Goal: Contribute content: Add original content to the website for others to see

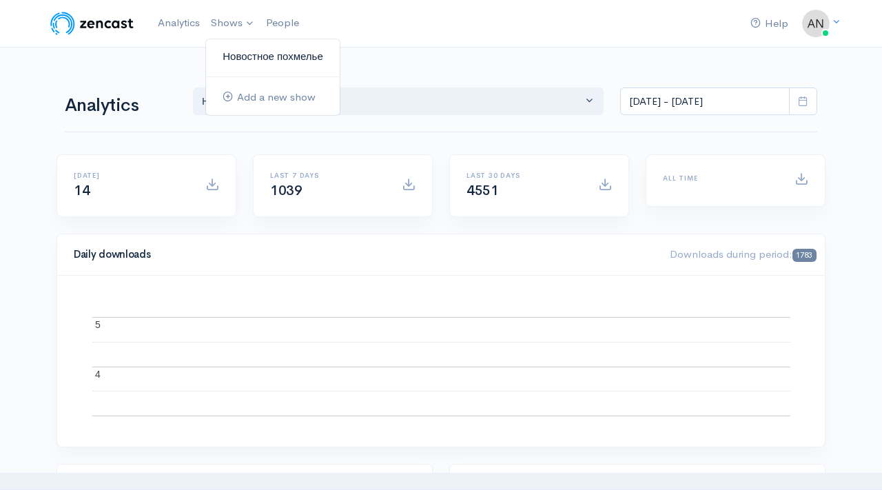
click at [240, 56] on link "Новостное похмелье" at bounding box center [273, 57] width 134 height 24
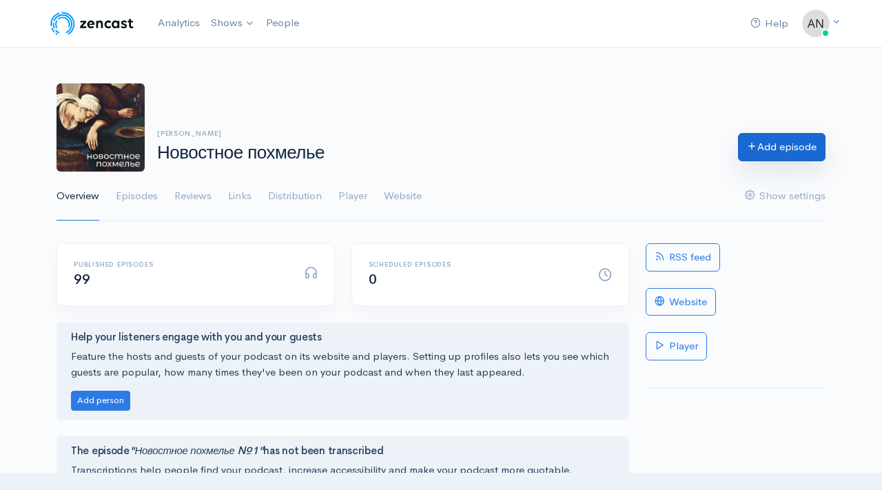
click at [793, 143] on link "Add episode" at bounding box center [782, 147] width 88 height 28
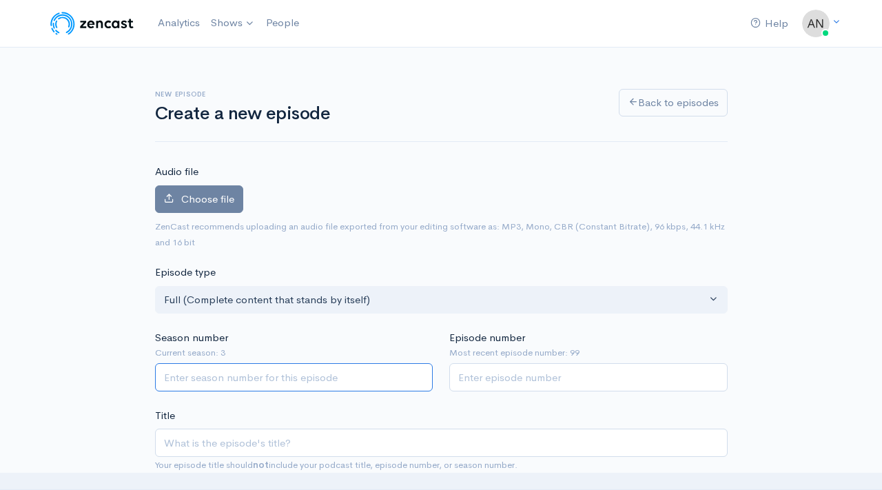
click at [240, 369] on input "Season number" at bounding box center [294, 377] width 278 height 28
type input "3"
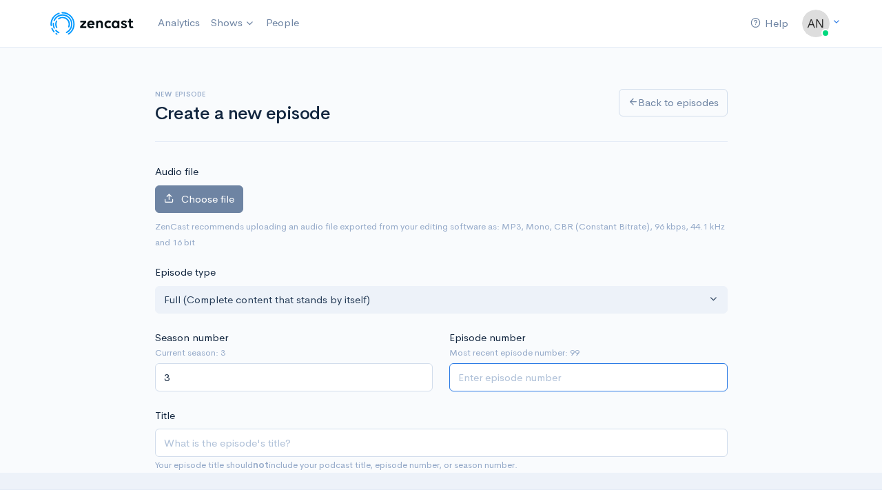
click at [482, 375] on input "Episode number" at bounding box center [588, 377] width 278 height 28
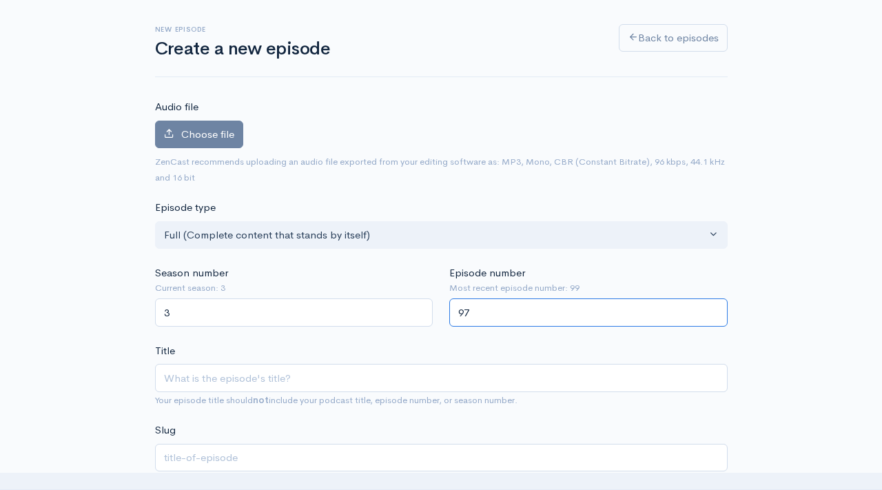
scroll to position [95, 0]
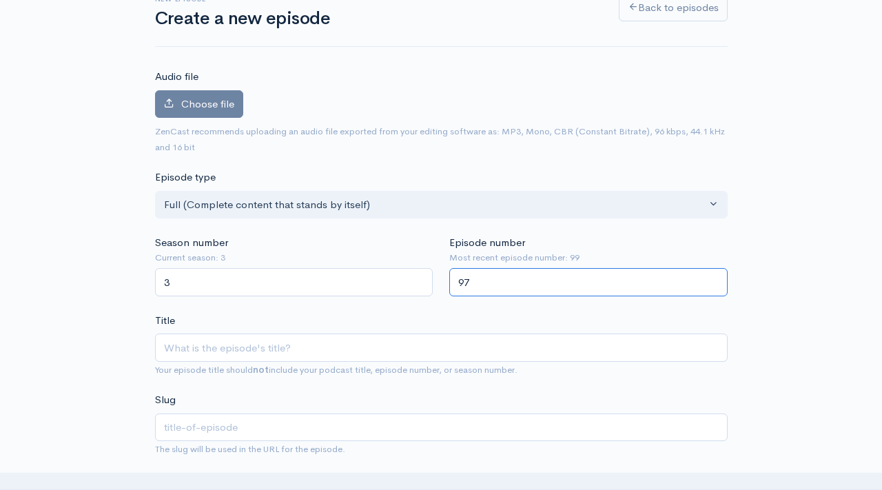
type input "97"
click at [415, 349] on input "Title" at bounding box center [441, 347] width 573 height 28
type input "Y"
type input "y"
type input "Yj"
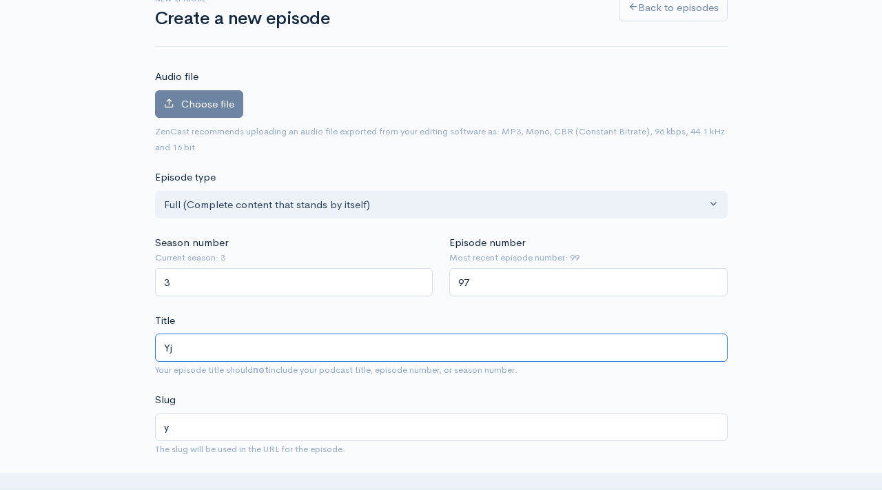
type input "yj"
type input "Y"
type input "y"
type input "Н"
type input "n"
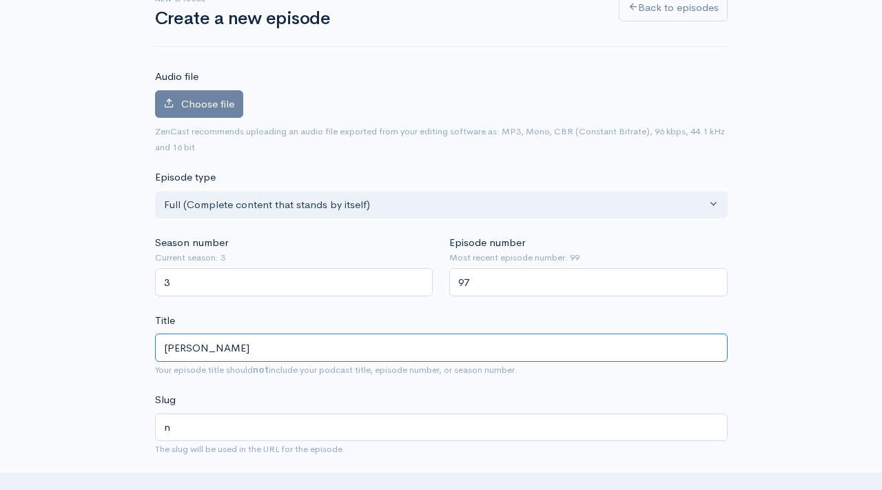
type input "Но"
type input "no"
type input "Нов"
type input "nov"
type input "Ново"
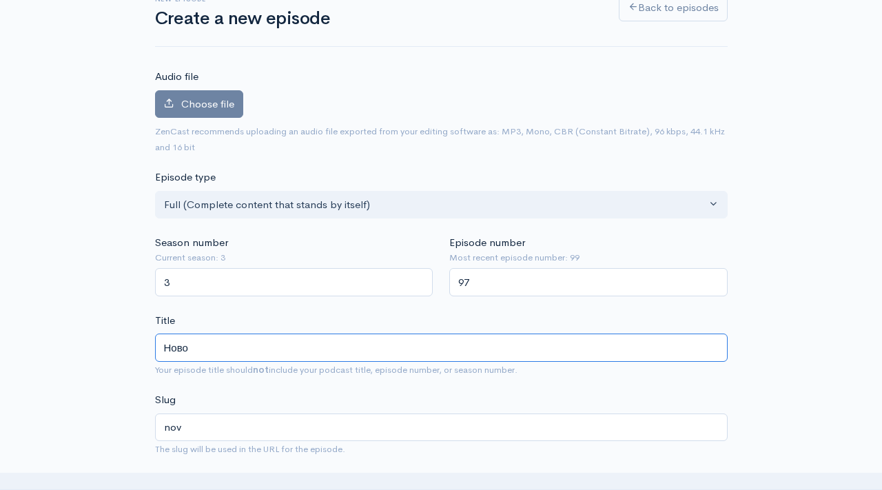
type input "novo"
type input "Новост"
type input "novost"
type input "Новостн"
type input "novostn"
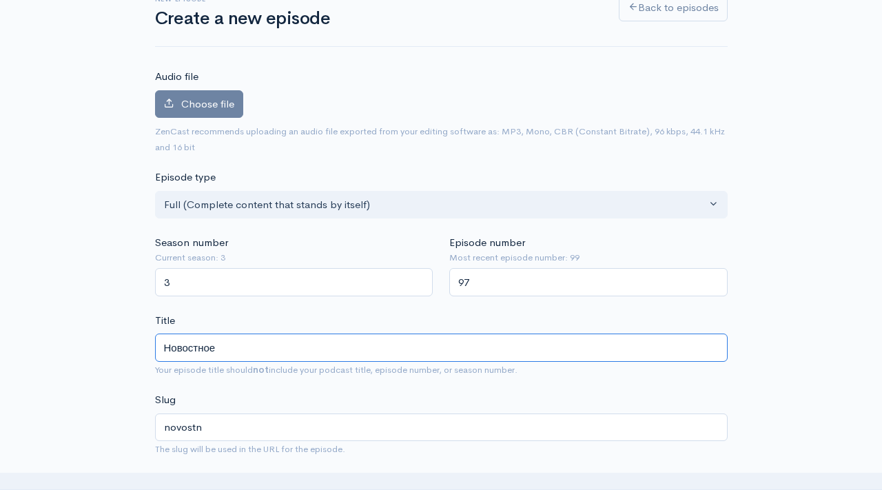
type input "Новостное"
type input "novostnoe"
type input "Новостное по"
type input "novostnoe-po"
type input "Новостное пох"
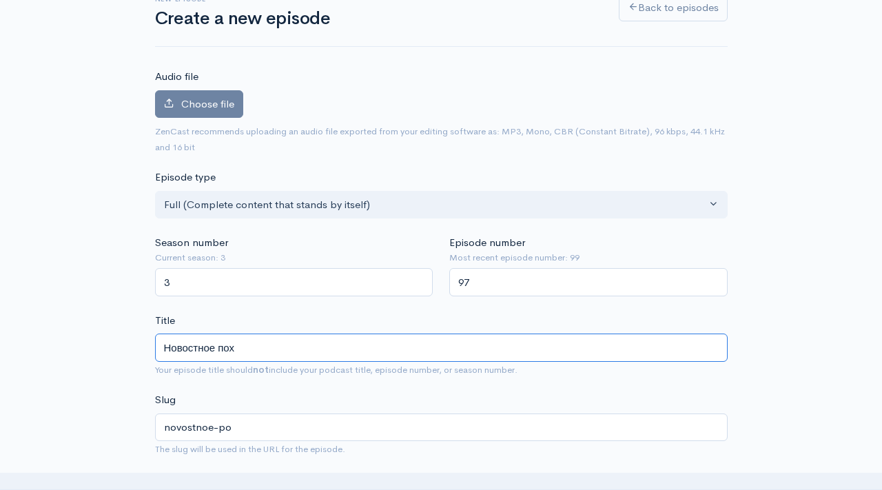
type input "novostnoe-poh"
type input "Новостное похм"
type input "novostnoe-pohm"
type input "Новостное похмел"
type input "novostnoe-pohmel"
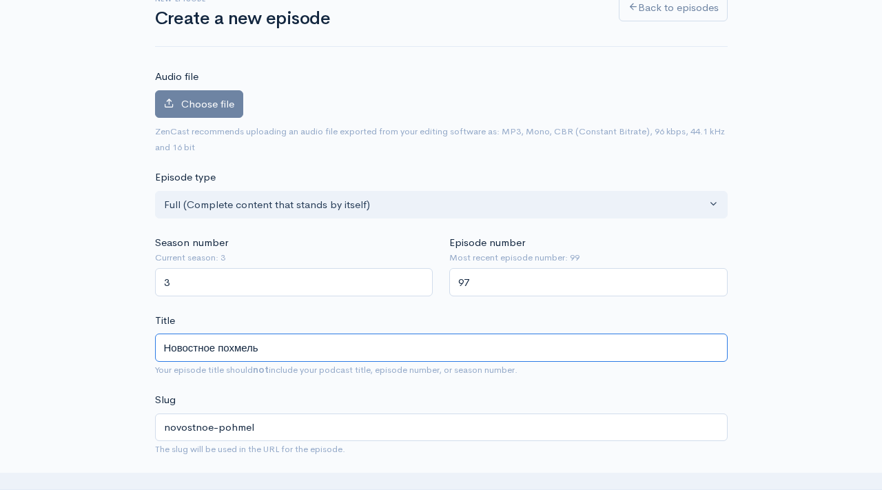
type input "Новостное похмелье"
type input "novostnoe-pohmele"
type input "Новостное похмелье №1"
type input "novostnoe-pohmele-1"
type input "Новостное похмелье №10"
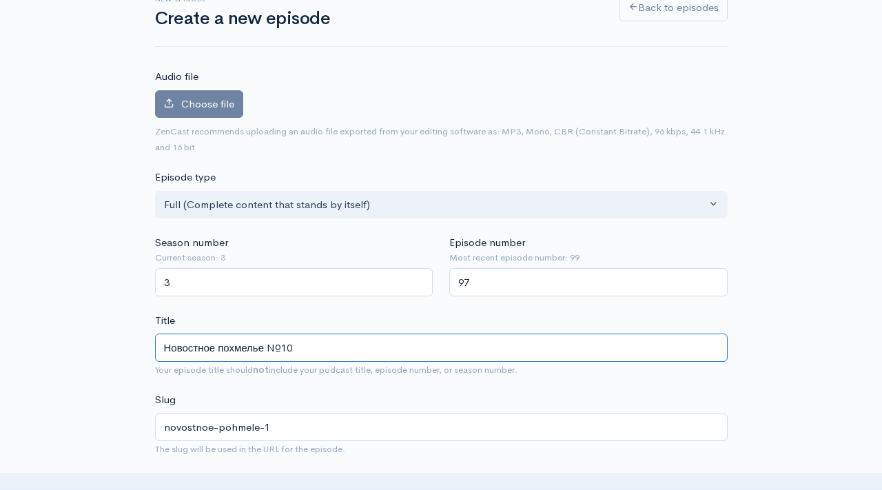
type input "novostnoe-pohmele-10"
type input "Новостное похмелье №100"
type input "novostnoe-pohmele-100"
click at [305, 349] on input "Новостное похмелье №100" at bounding box center [441, 347] width 573 height 28
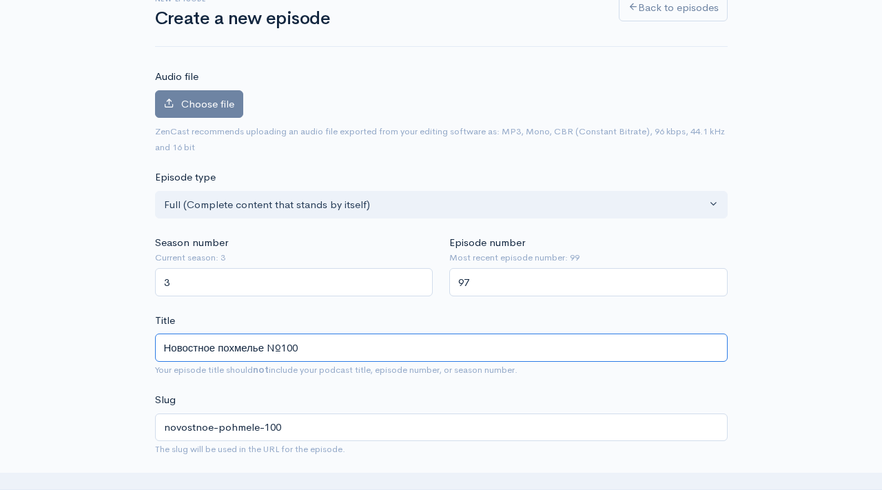
click at [305, 349] on input "Новостное похмелье №100" at bounding box center [441, 347] width 573 height 28
type input "Новостное похмелье №100"
click at [209, 106] on span "Choose file" at bounding box center [207, 103] width 53 height 13
click at [0, 0] on input "Choose file" at bounding box center [0, 0] width 0 height 0
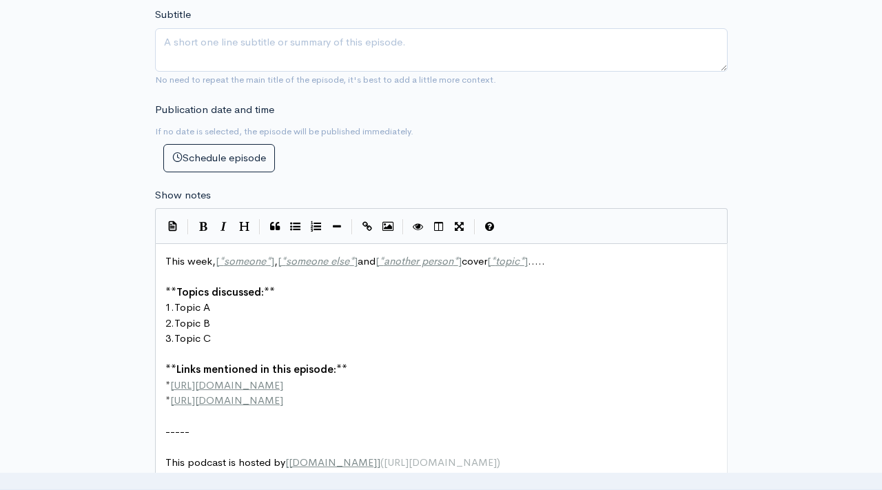
scroll to position [664, 0]
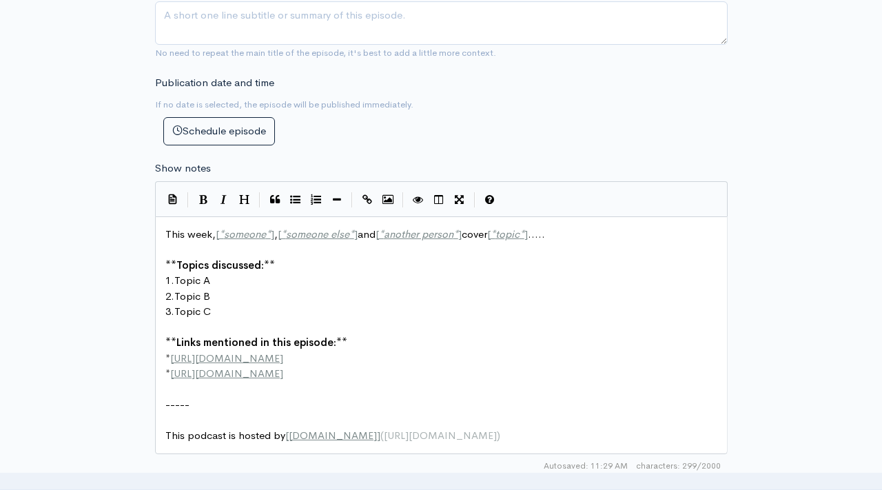
click at [347, 272] on pre "** Topics discussed: **" at bounding box center [441, 266] width 557 height 16
type textarea "This week, [*someone*], [*someone else*] and [*another person*] cover [*topic*]…"
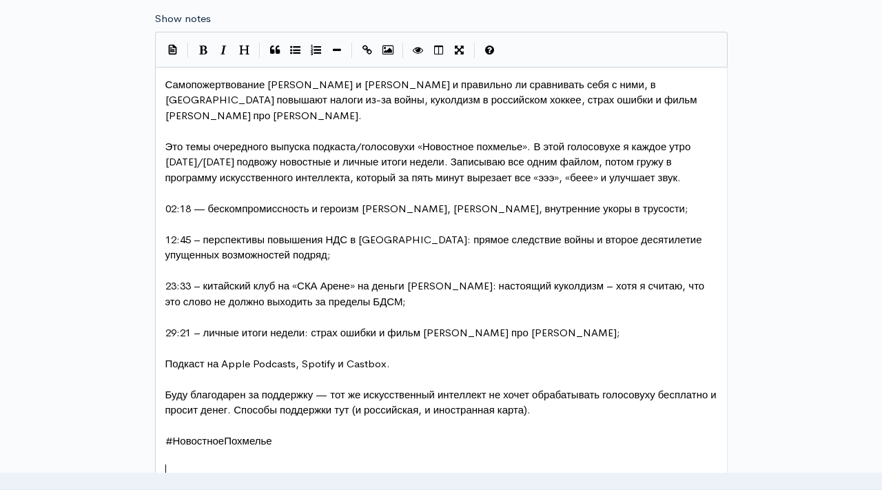
scroll to position [723, 0]
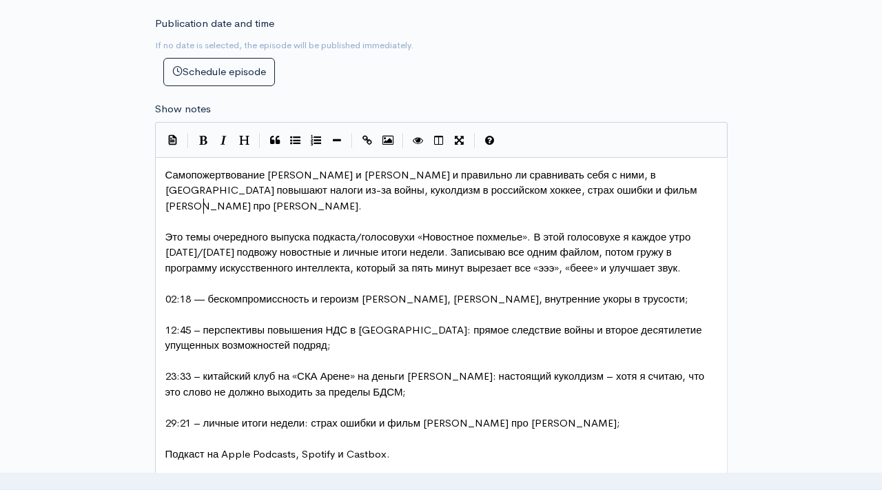
type textarea "Самопожертвование [PERSON_NAME] и [PERSON_NAME] и правильно ли сравнивать себя …"
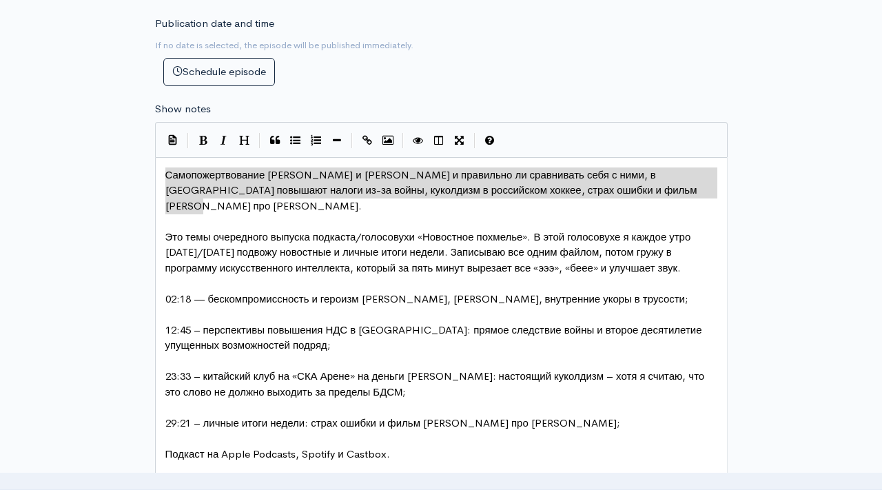
drag, startPoint x: 214, startPoint y: 203, endPoint x: 151, endPoint y: 177, distance: 67.9
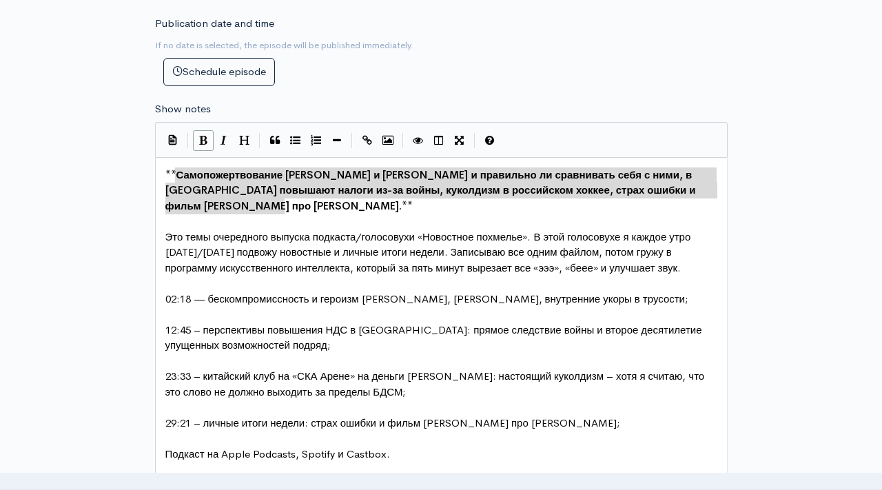
click at [252, 260] on pre "Это темы очередного выпуска подкаста/голосовухи «Новостное похмелье». В этой го…" at bounding box center [441, 252] width 557 height 47
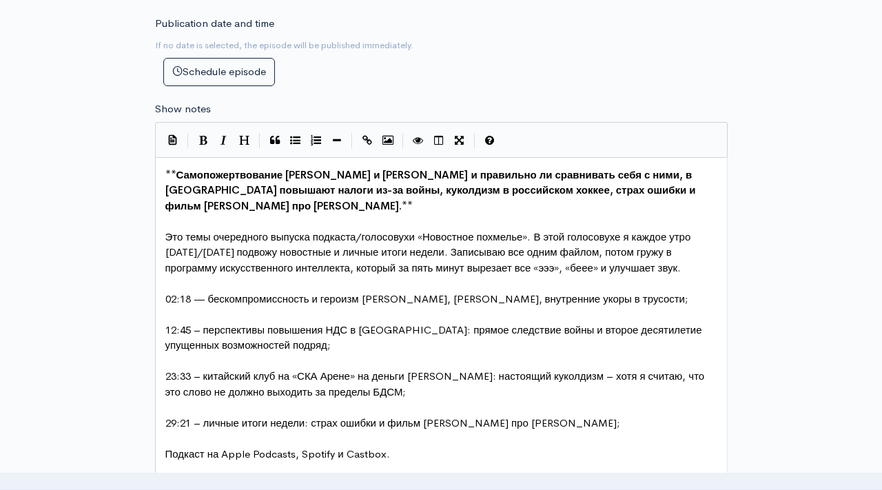
scroll to position [745, 0]
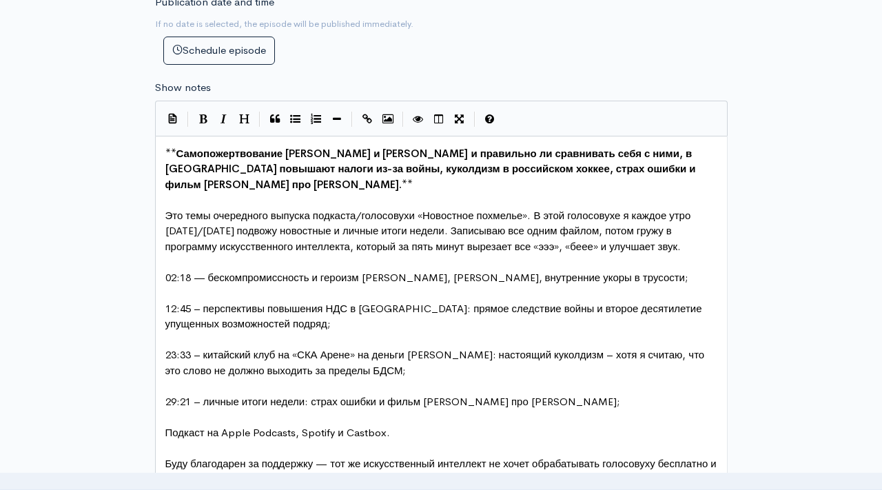
click at [571, 401] on pre "29:21 – личные итоги недели: страх ошибки и фильм Вити Кравченко про Гамову.;" at bounding box center [441, 402] width 557 height 16
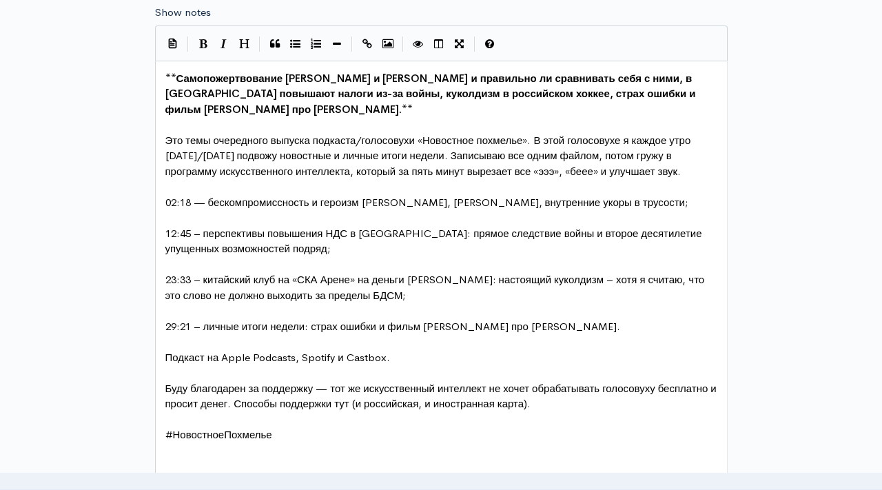
scroll to position [825, 0]
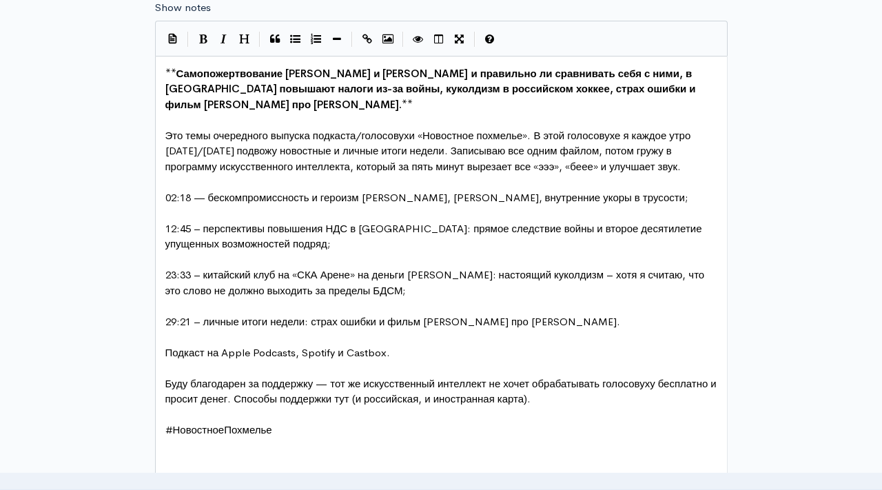
click at [532, 324] on span "29:21 – личные итоги недели: страх ошибки и фильм Вити Кравченко про Гамову." at bounding box center [392, 321] width 455 height 13
type textarea "влл"
type textarea "оллейболистку Екатерину"
click at [489, 296] on pre "23:33 – китайский клуб на «СКА Арене» на деньги [PERSON_NAME]: настоящий куколд…" at bounding box center [441, 282] width 557 height 31
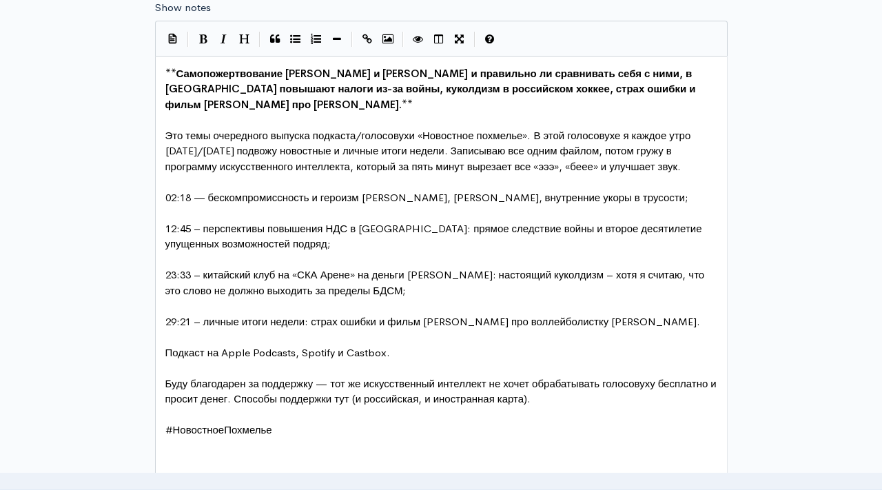
click at [328, 446] on pre "​" at bounding box center [441, 446] width 557 height 16
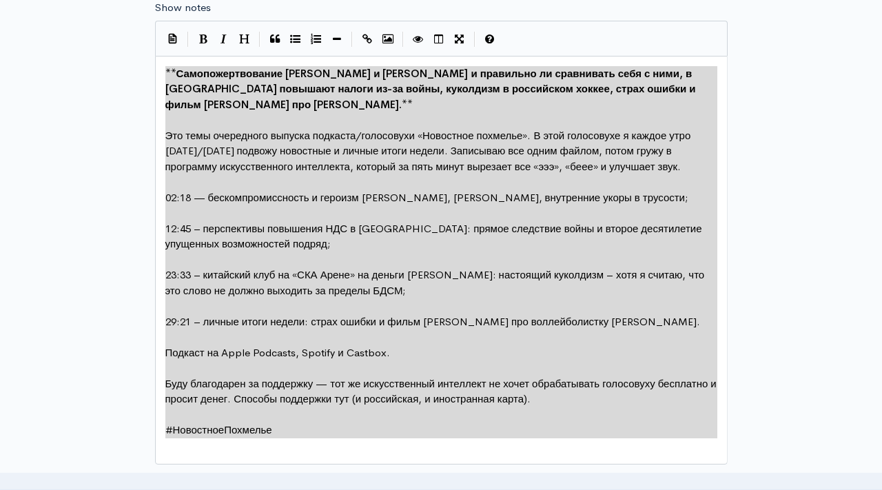
type textarea "**Самопожертвование Статкевича и Навального и правильно ли сравнивать себя с ни…"
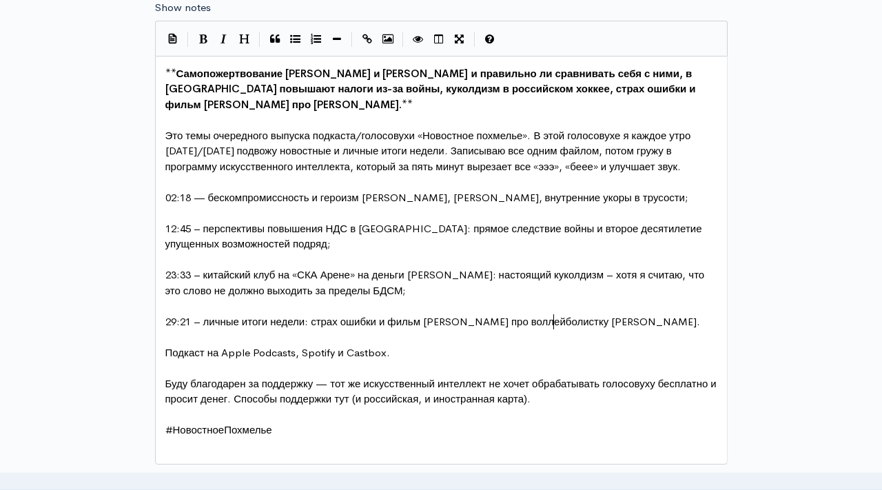
click at [555, 320] on span "29:21 – личные итоги недели: страх ошибки и фильм Вити Кравченко про воллейболи…" at bounding box center [432, 321] width 535 height 13
type textarea "воллейболистку"
paste textarea
click at [448, 375] on pre "​" at bounding box center [441, 368] width 557 height 16
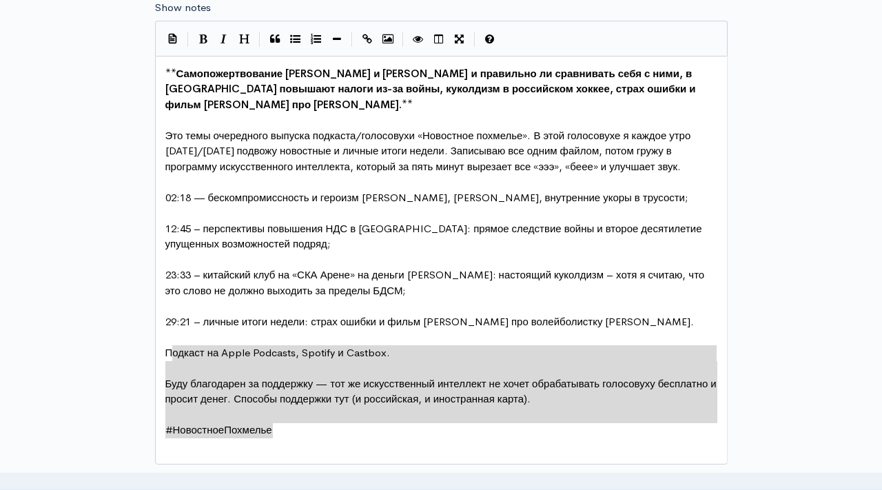
type textarea "Подкаст на Apple Podcasts, Spotify и Castbox. Буду благодарен за поддержку — то…"
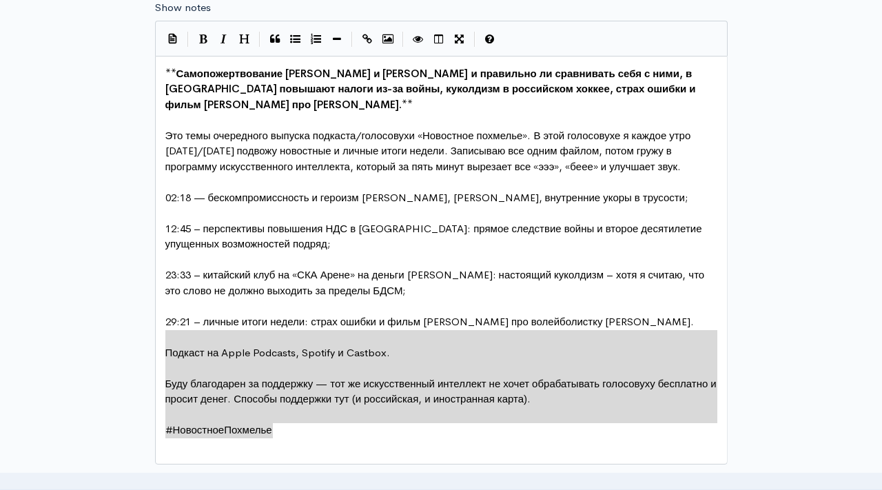
drag, startPoint x: 310, startPoint y: 433, endPoint x: 166, endPoint y: 341, distance: 170.7
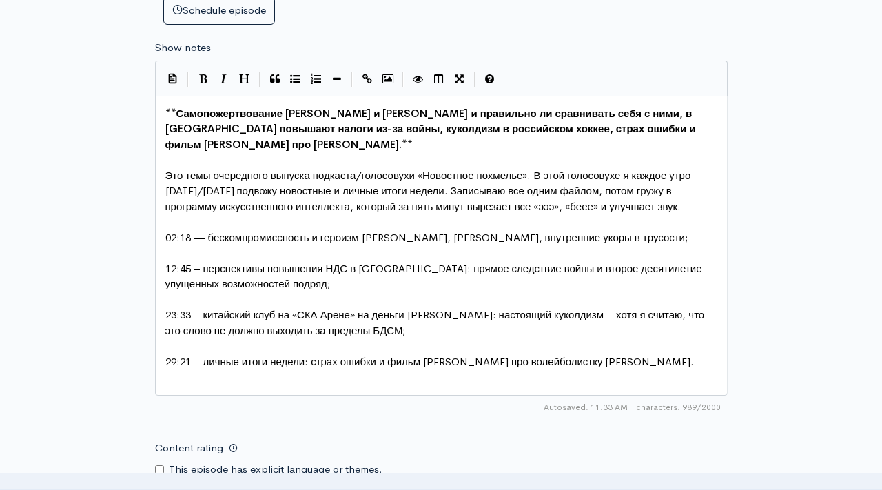
scroll to position [781, 0]
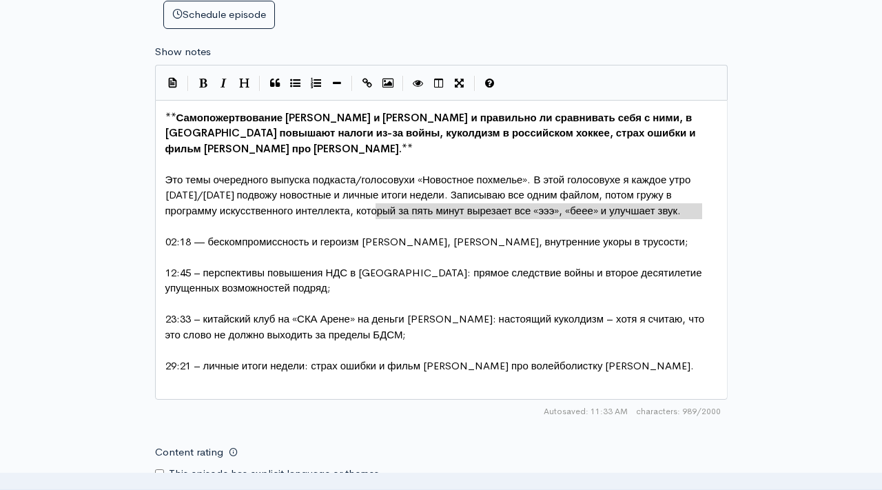
type textarea "Это темы очередного выпуска подкаста/голосовухи «Новостное похмелье». В этой го…"
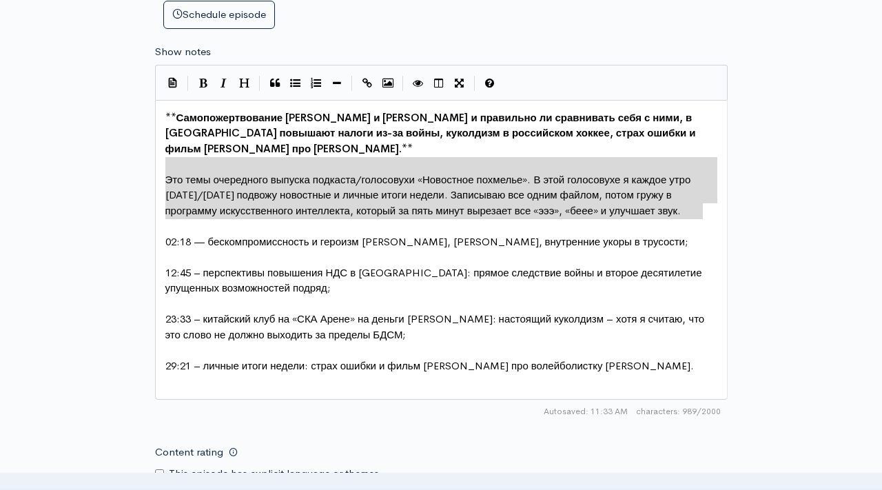
drag, startPoint x: 706, startPoint y: 214, endPoint x: 138, endPoint y: 160, distance: 570.3
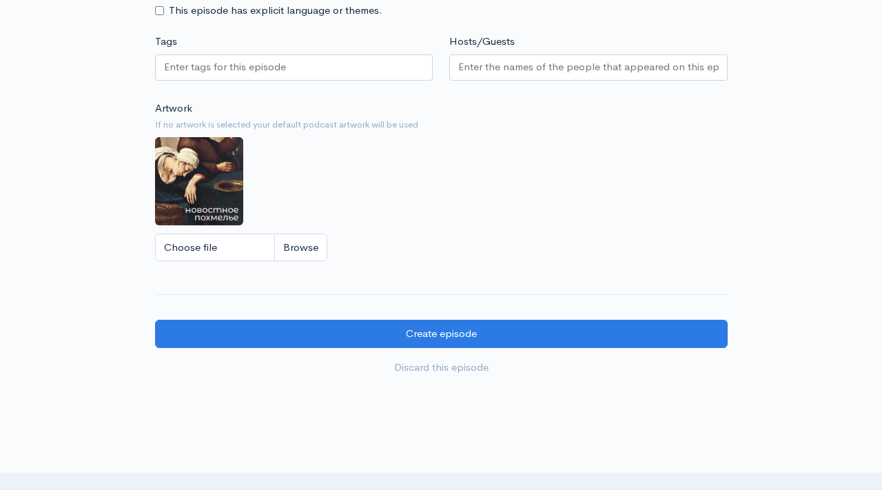
scroll to position [1268, 0]
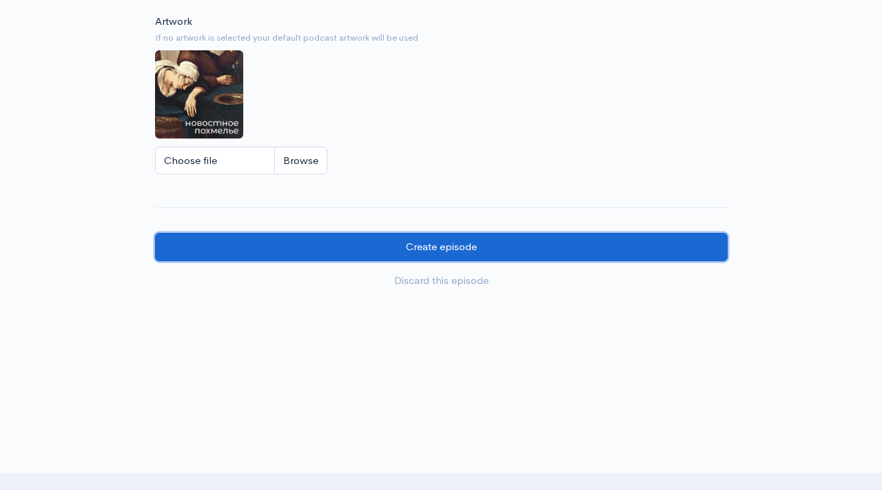
click at [383, 247] on input "Create episode" at bounding box center [441, 247] width 573 height 28
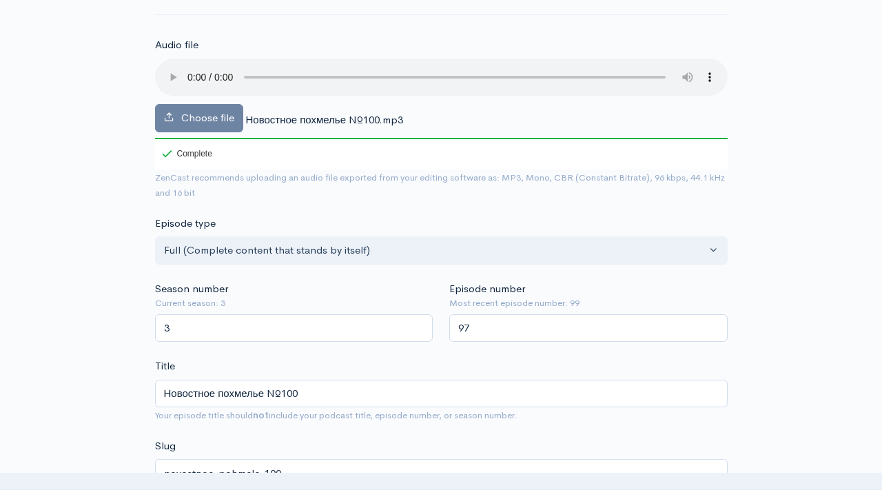
scroll to position [85, 0]
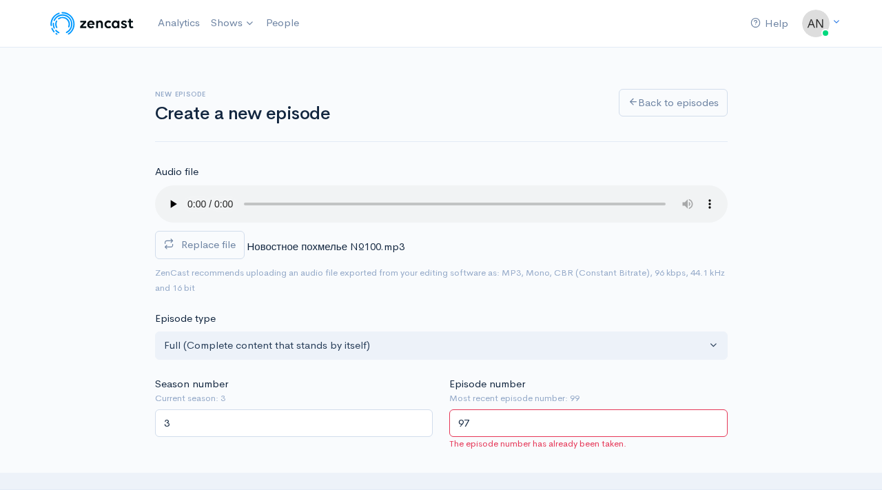
scroll to position [59, 0]
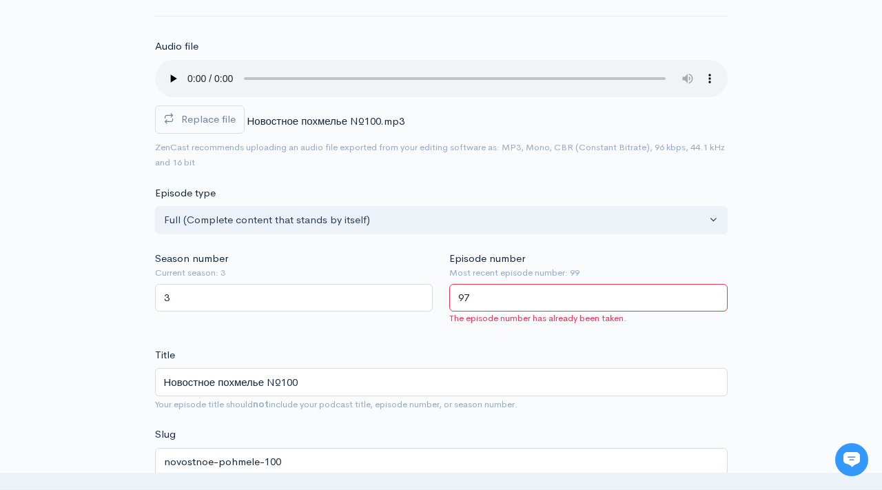
drag, startPoint x: 508, startPoint y: 294, endPoint x: 429, endPoint y: 295, distance: 79.9
click at [429, 295] on div "Season number Current season: 3 3 Episode number Most recent episode number: 99…" at bounding box center [441, 291] width 589 height 80
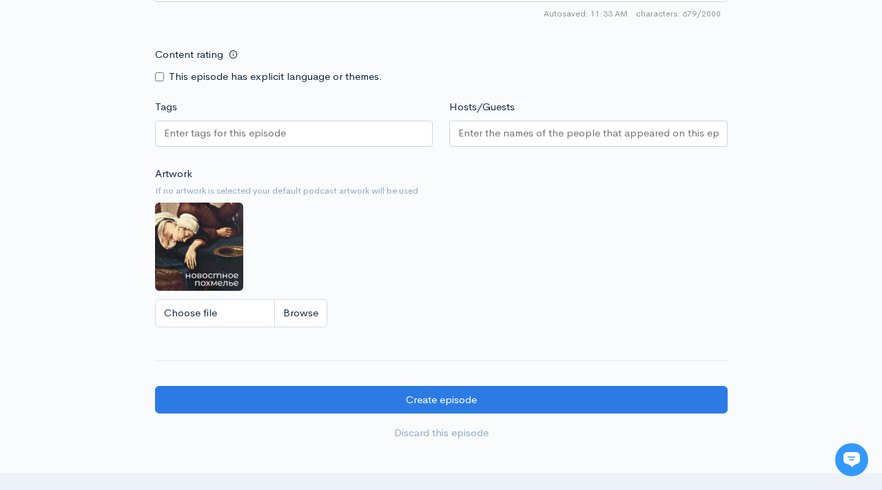
scroll to position [1175, 0]
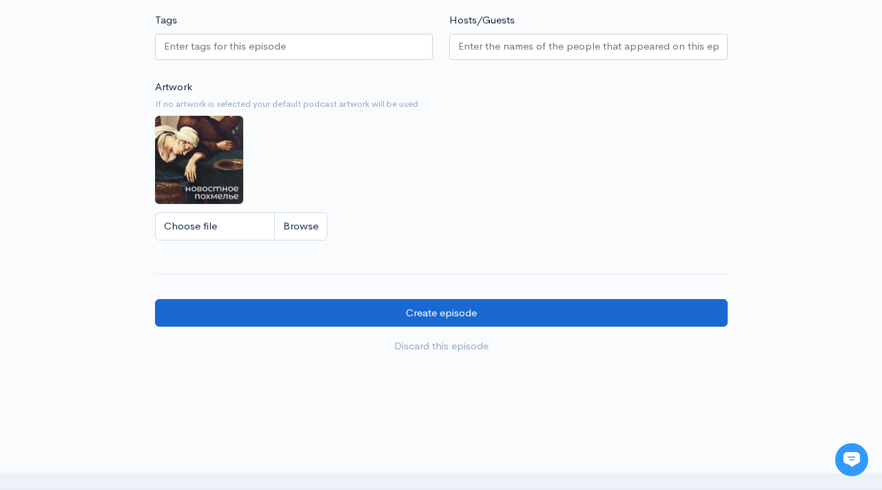
type input "100"
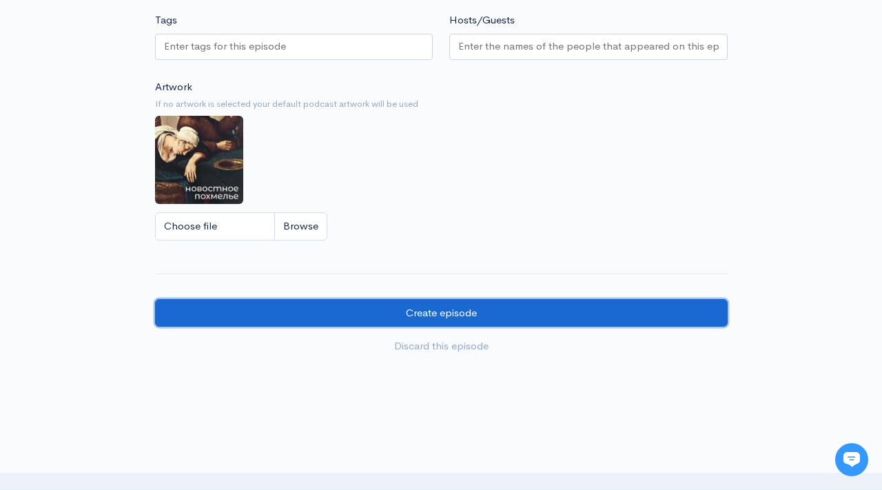
click at [402, 313] on input "Create episode" at bounding box center [441, 313] width 573 height 28
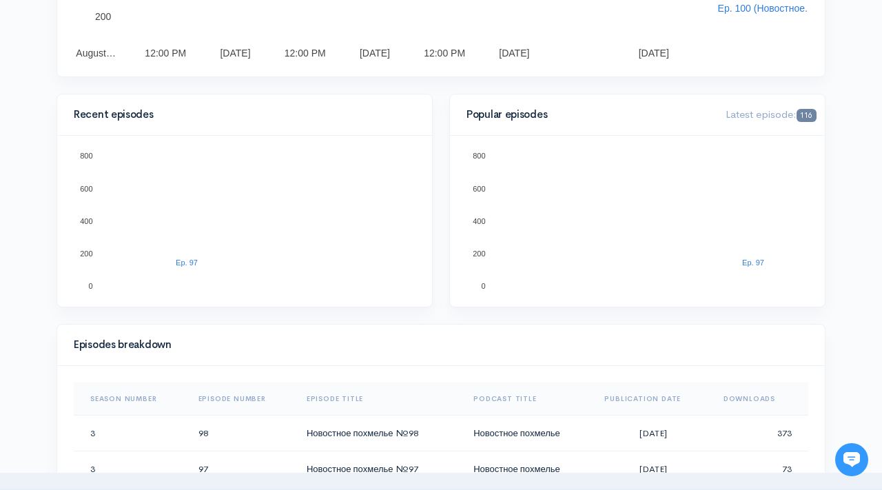
scroll to position [94, 0]
